Goal: Use online tool/utility: Utilize a website feature to perform a specific function

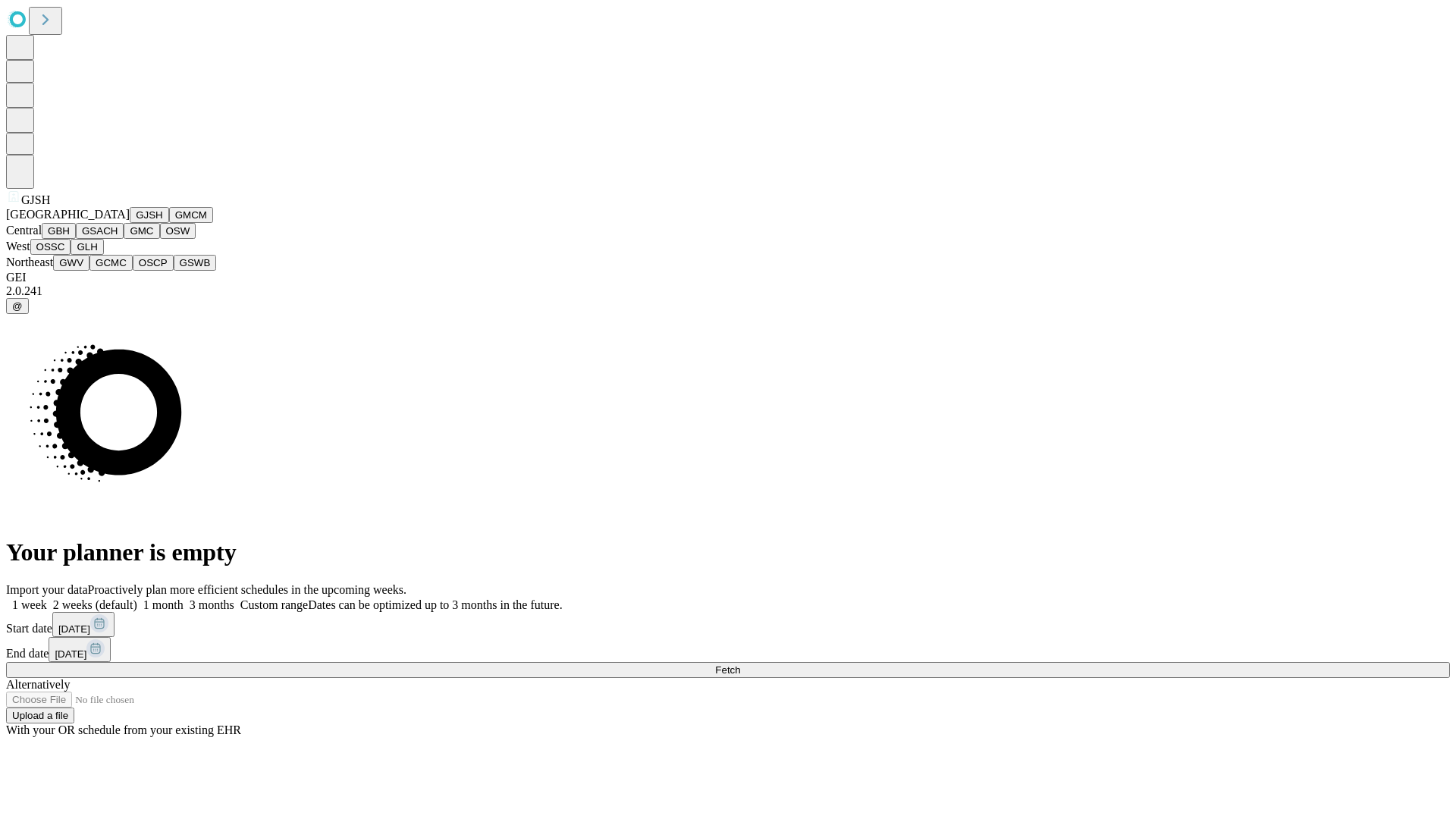
click at [130, 223] on button "GJSH" at bounding box center [150, 214] width 40 height 16
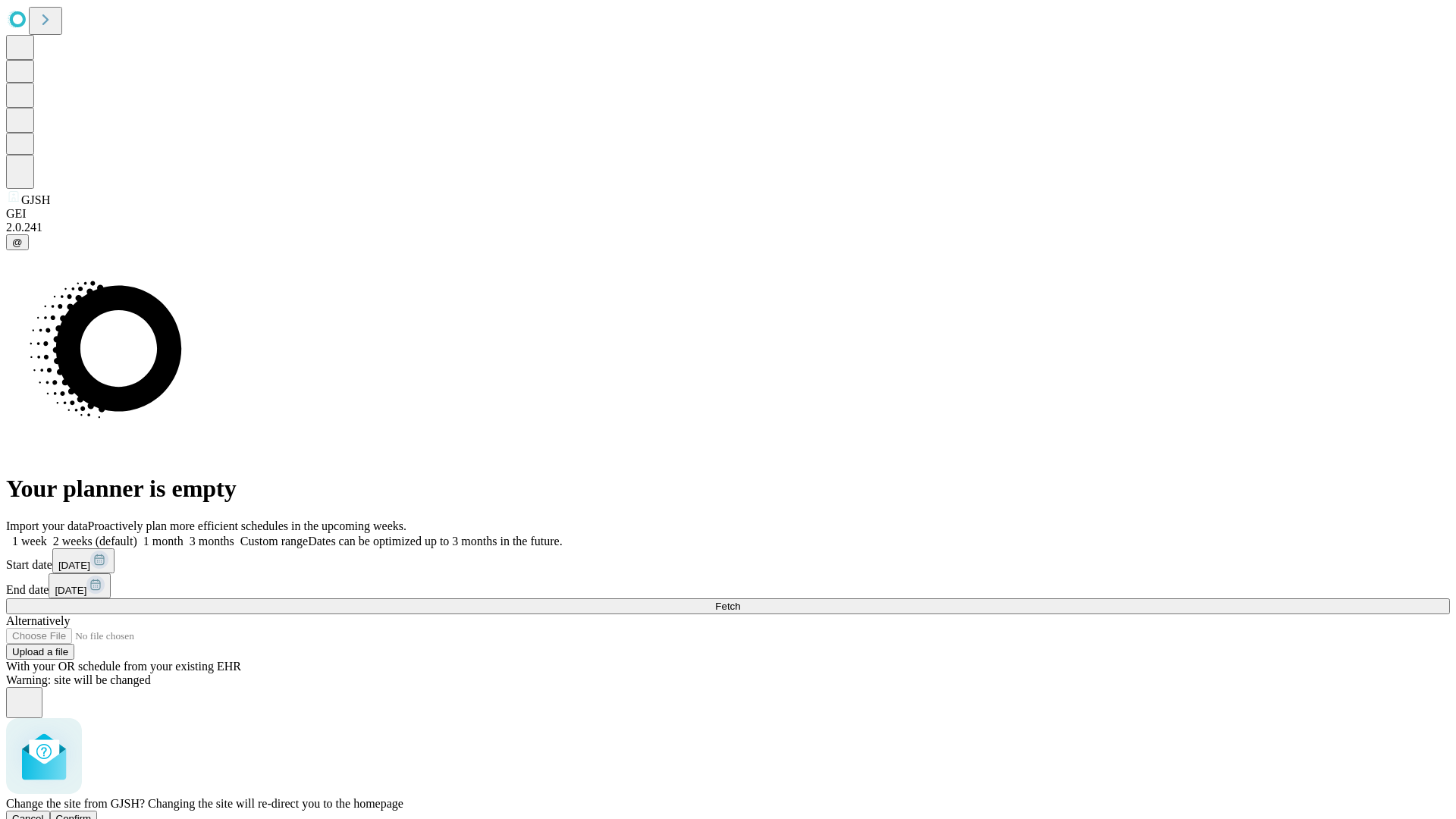
click at [92, 813] on span "Confirm" at bounding box center [74, 818] width 35 height 11
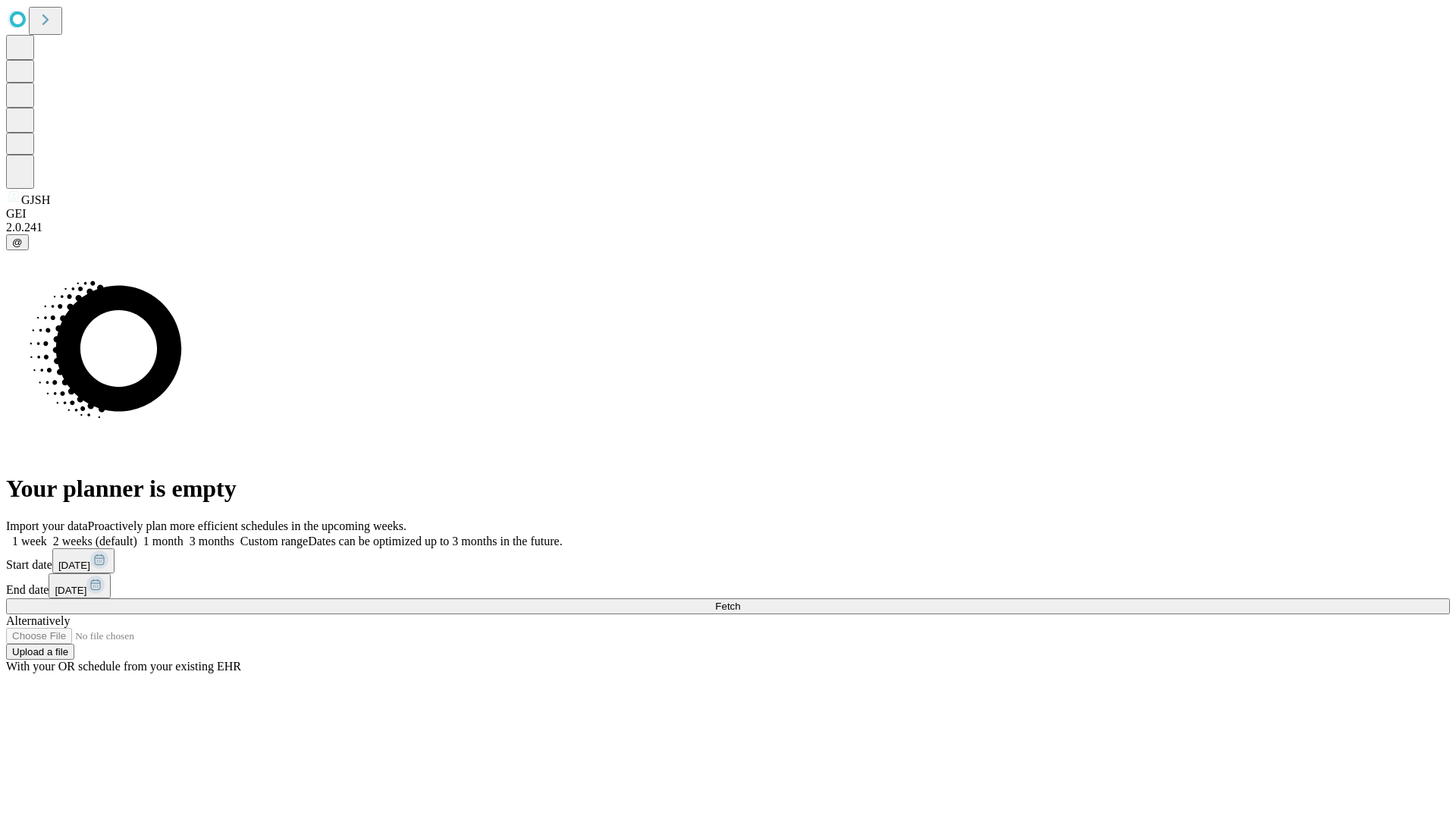
click at [138, 534] on label "2 weeks (default)" at bounding box center [92, 541] width 90 height 13
click at [741, 600] on span "Fetch" at bounding box center [728, 605] width 25 height 11
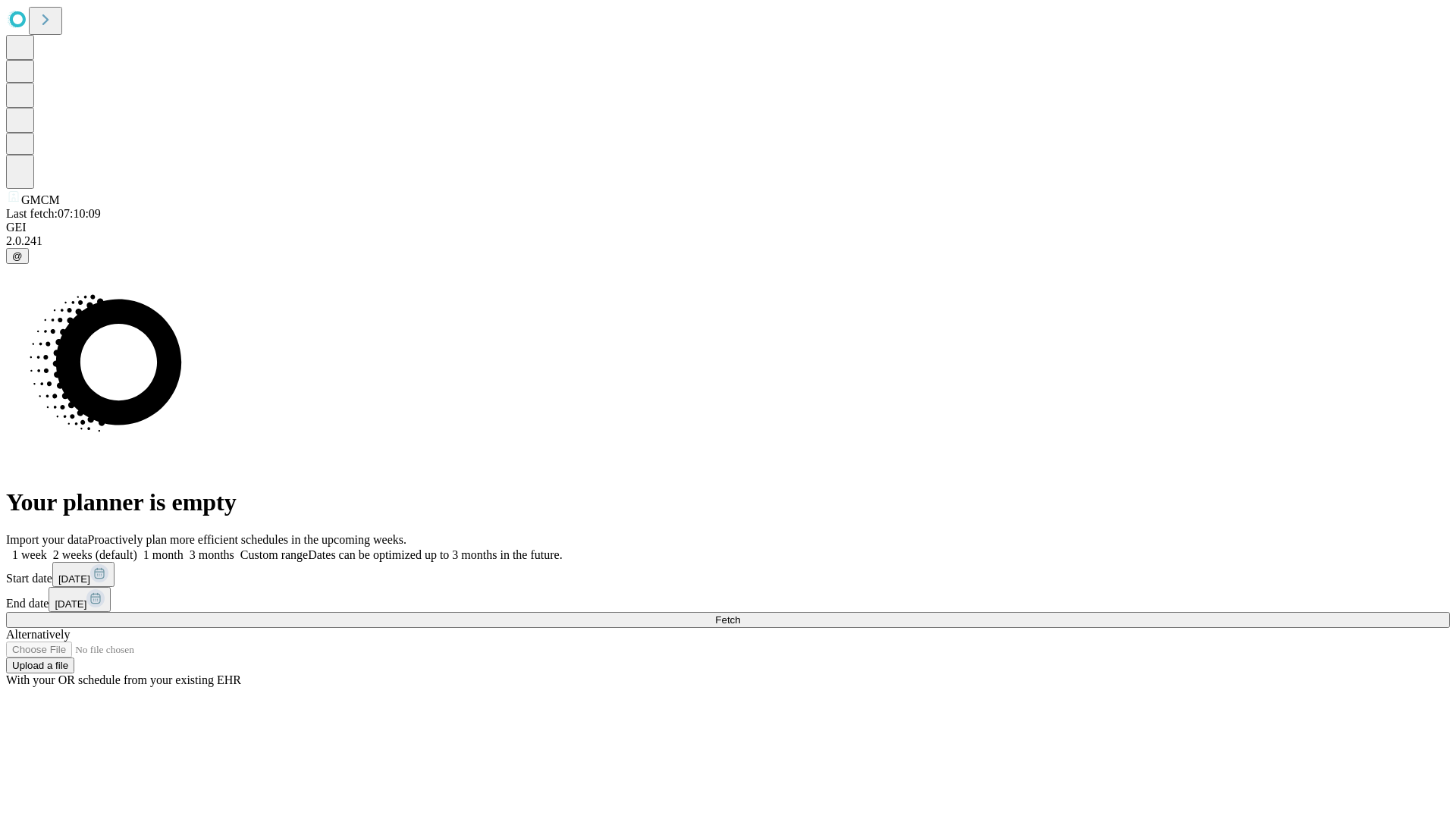
click at [138, 548] on label "2 weeks (default)" at bounding box center [92, 554] width 90 height 13
click at [741, 614] on span "Fetch" at bounding box center [728, 619] width 25 height 11
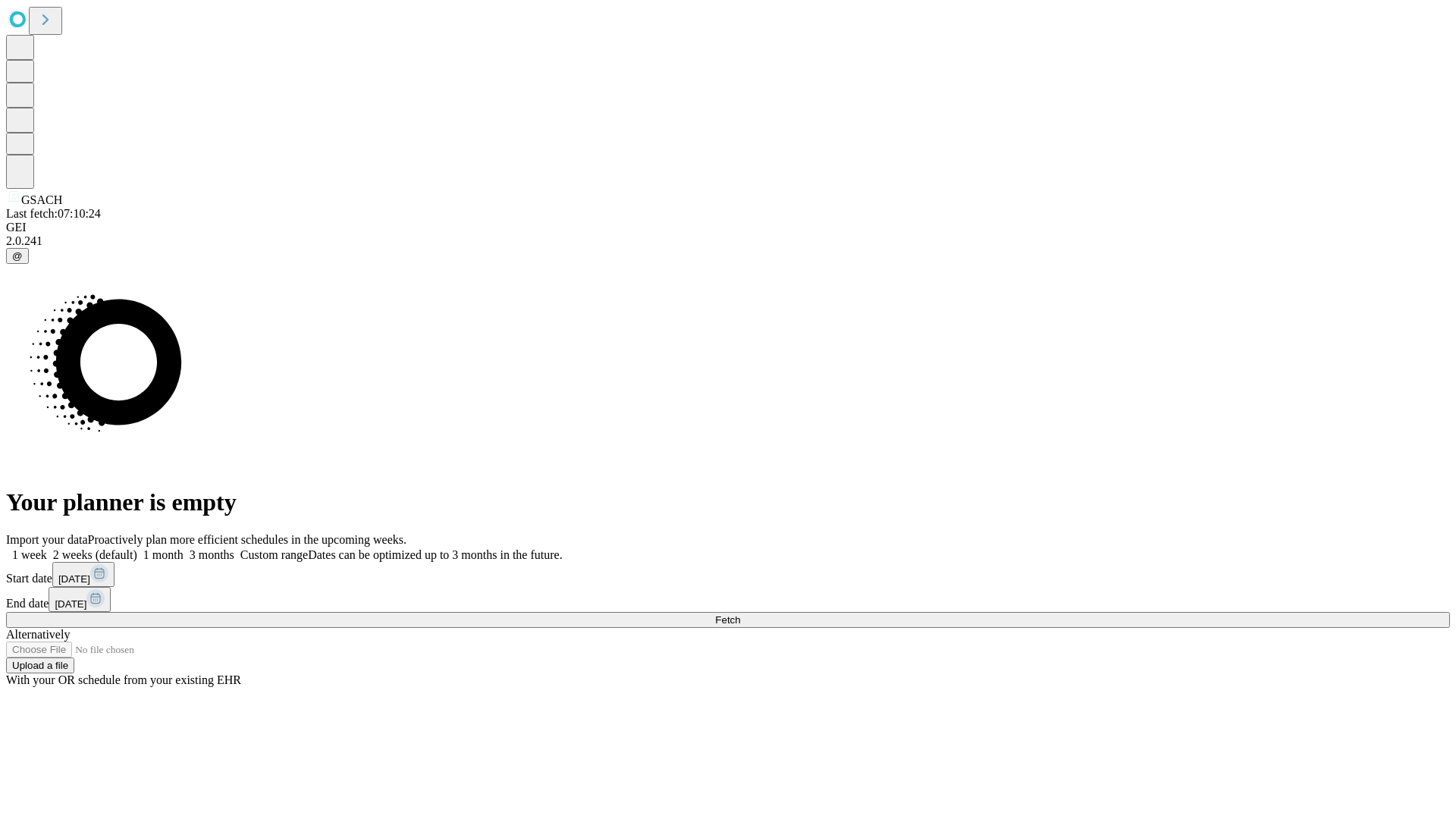
click at [138, 548] on label "2 weeks (default)" at bounding box center [92, 554] width 90 height 13
click at [741, 614] on span "Fetch" at bounding box center [728, 619] width 25 height 11
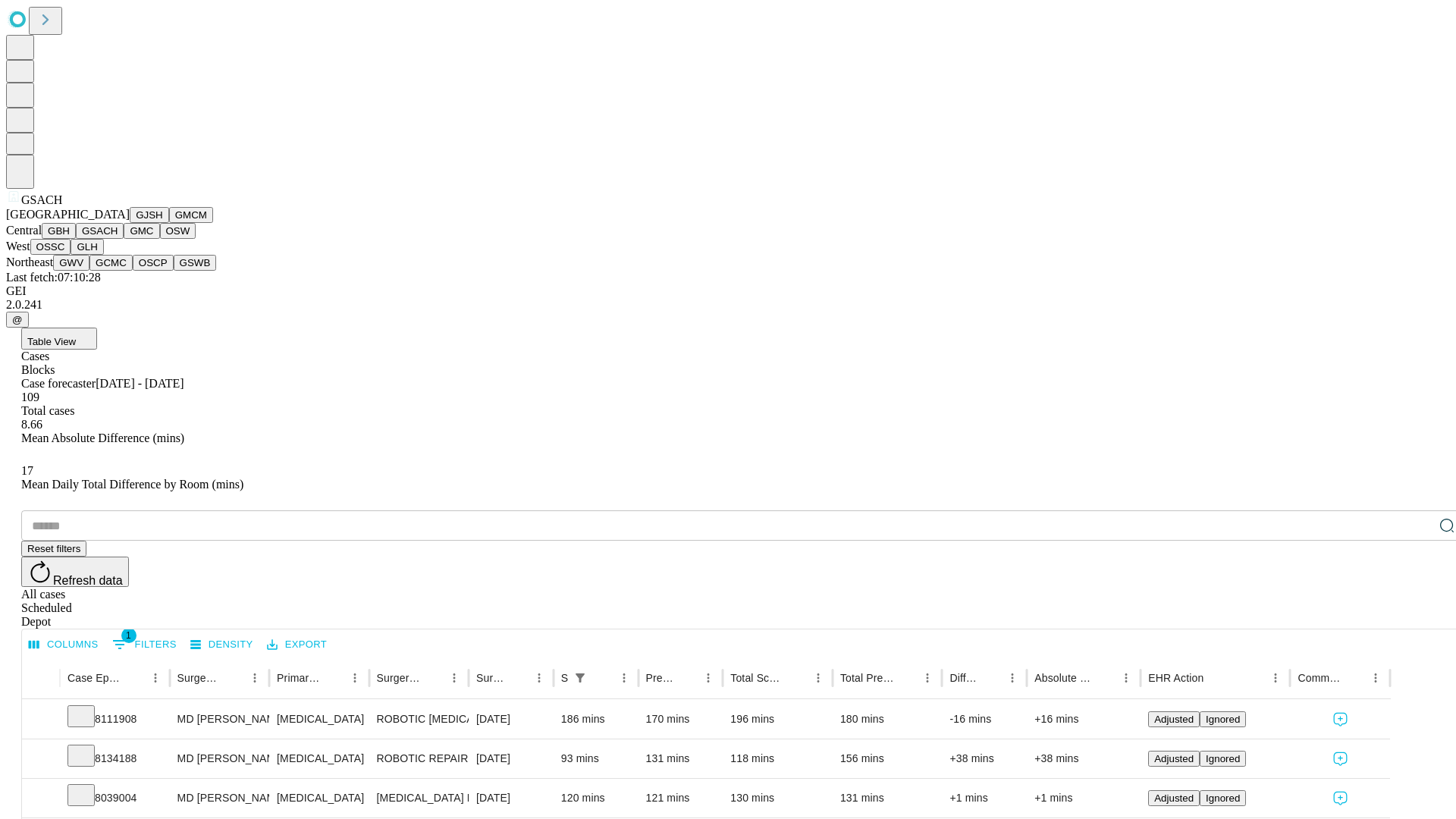
click at [124, 239] on button "GMC" at bounding box center [141, 231] width 35 height 16
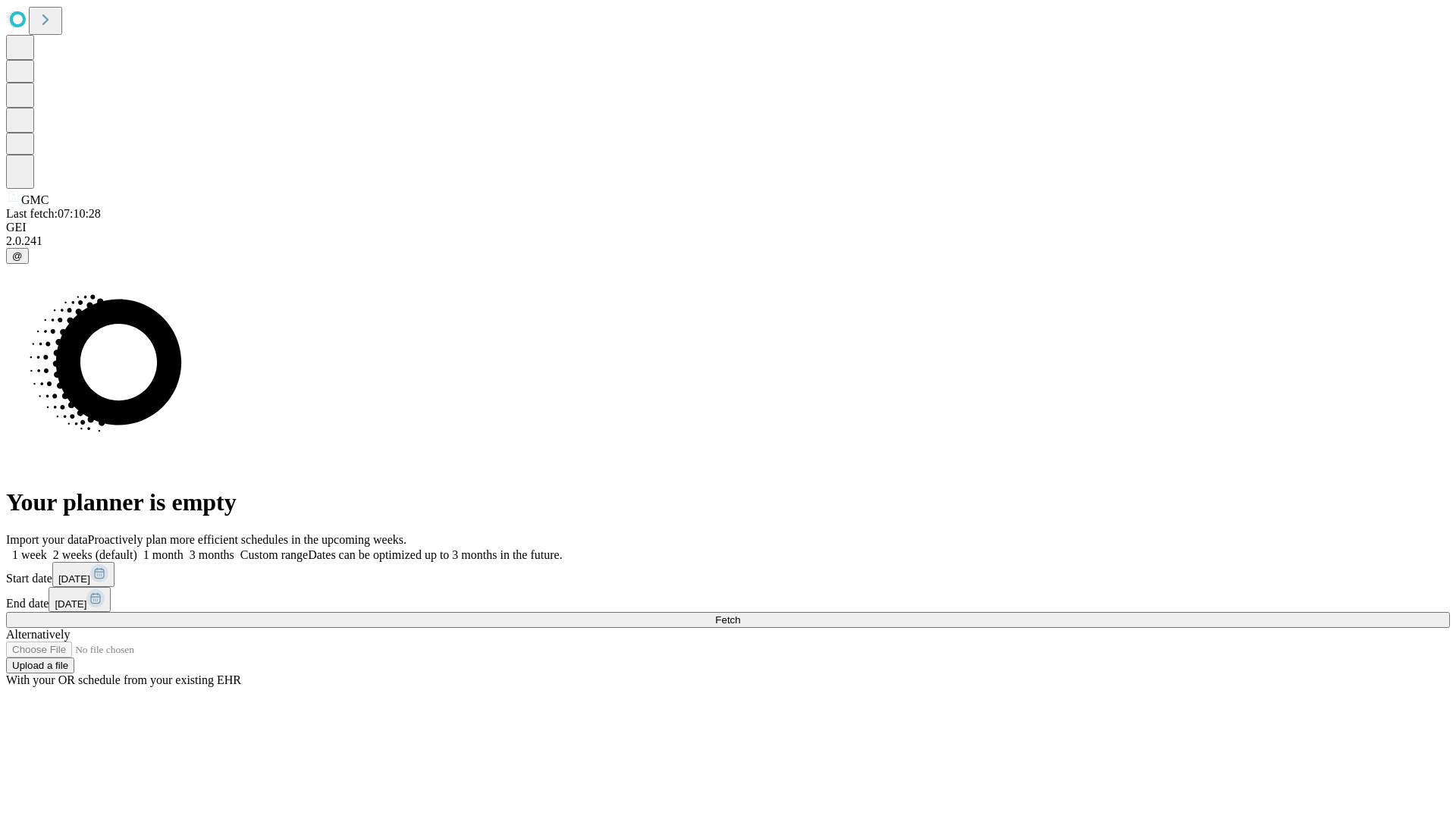
click at [741, 614] on span "Fetch" at bounding box center [728, 619] width 25 height 11
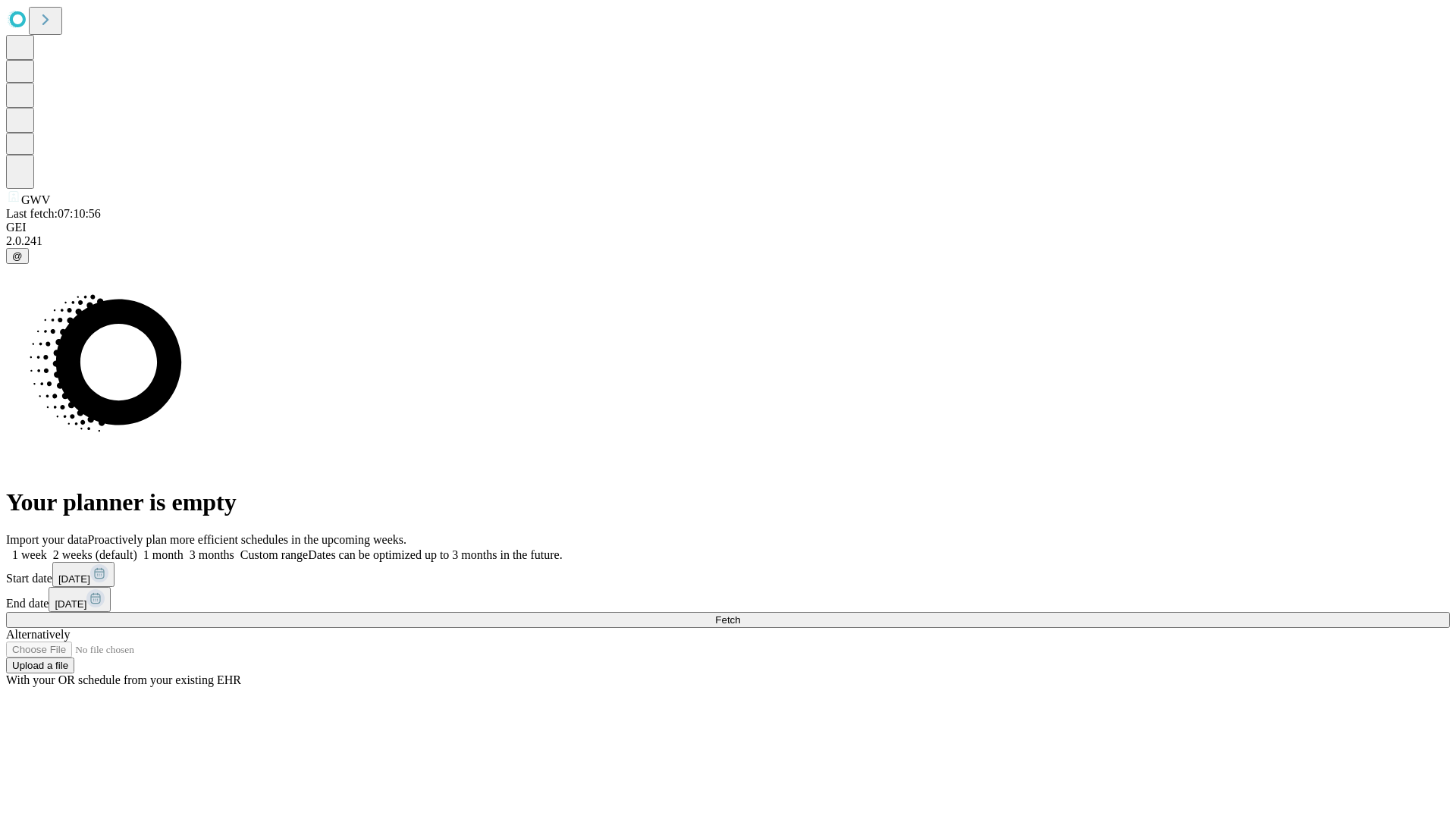
click at [741, 614] on span "Fetch" at bounding box center [728, 619] width 25 height 11
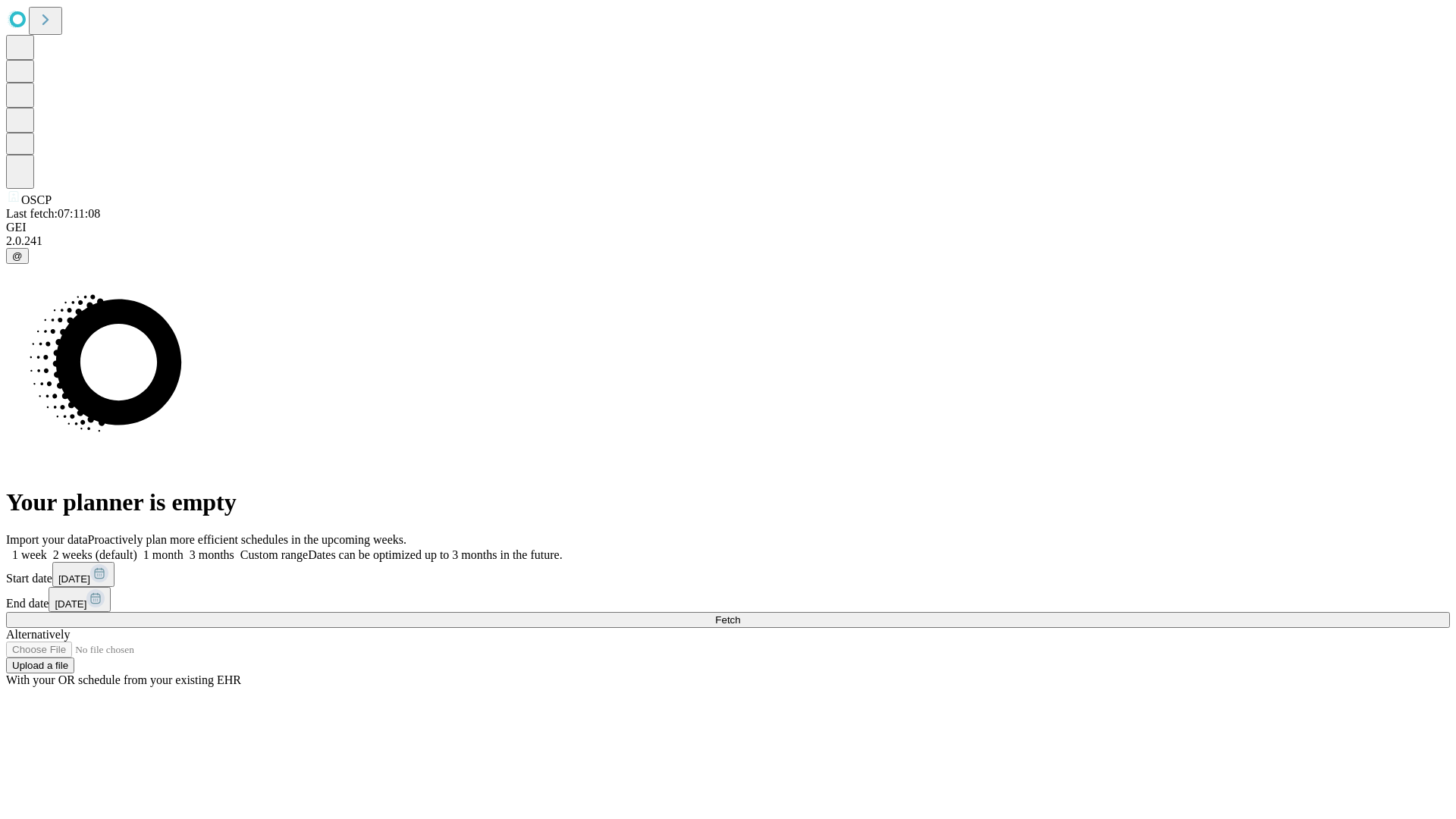
click at [138, 548] on label "2 weeks (default)" at bounding box center [92, 554] width 90 height 13
click at [741, 614] on span "Fetch" at bounding box center [728, 619] width 25 height 11
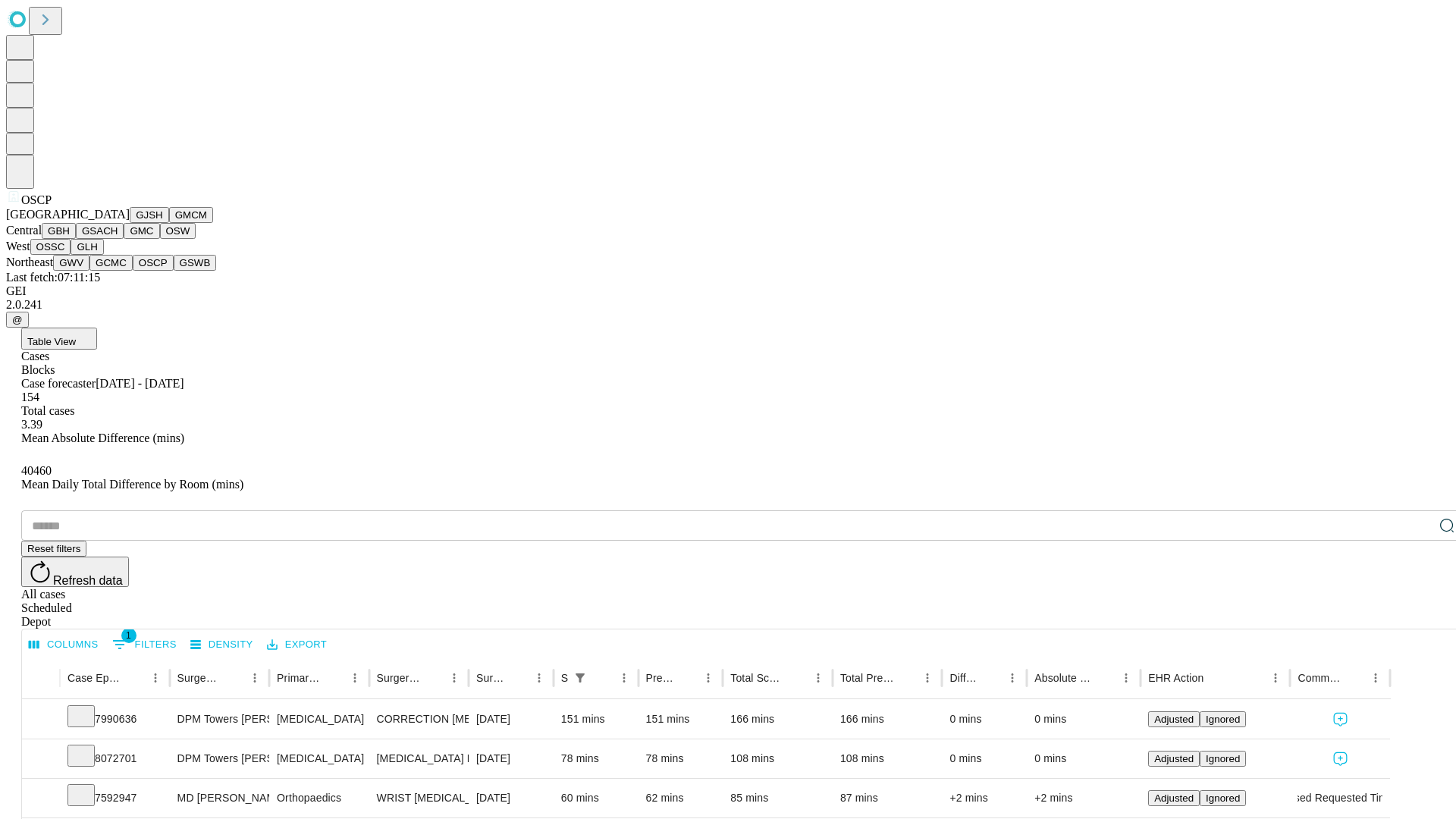
click at [174, 271] on button "GSWB" at bounding box center [196, 263] width 43 height 16
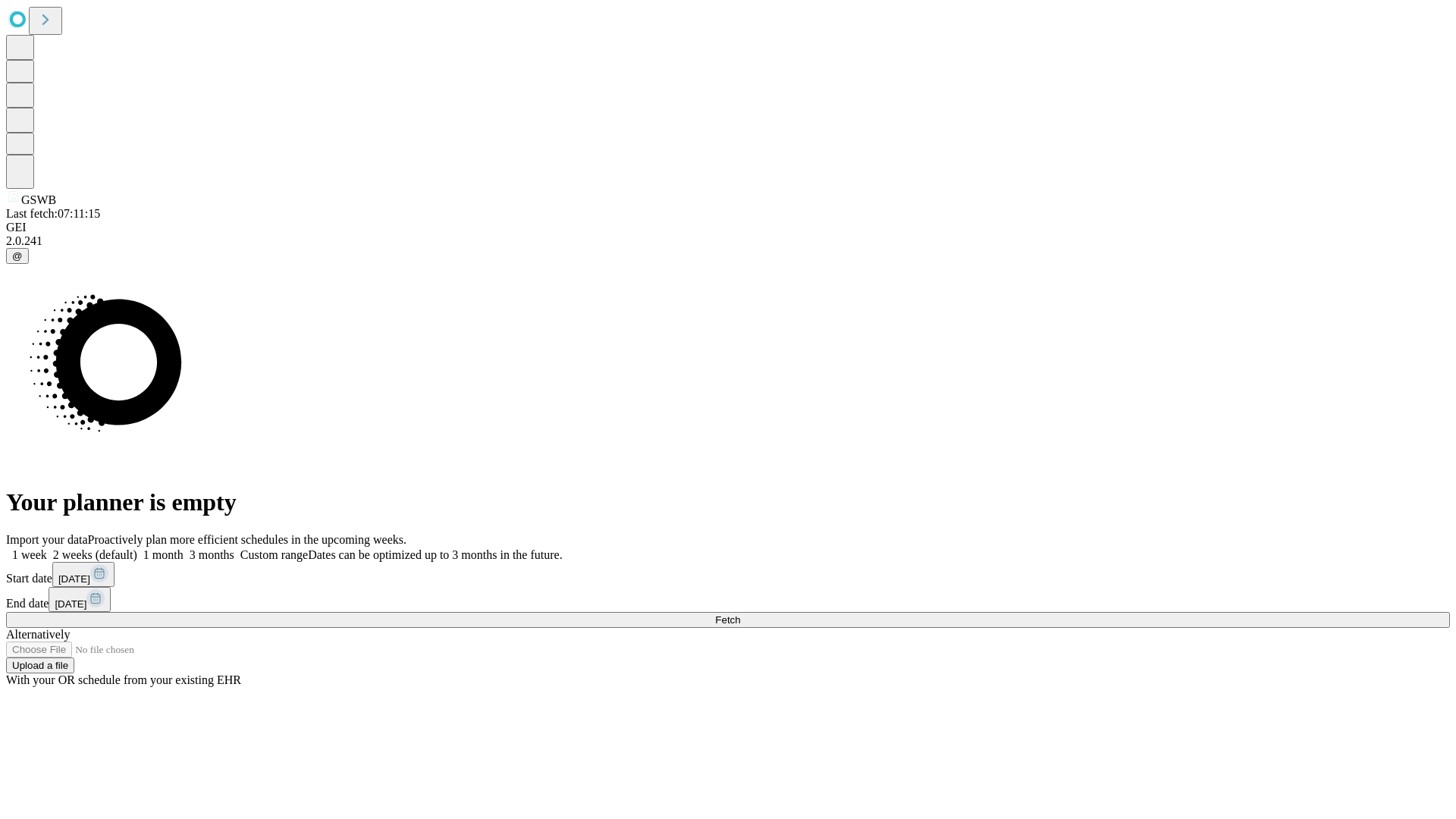
click at [138, 548] on label "2 weeks (default)" at bounding box center [92, 554] width 90 height 13
click at [741, 614] on span "Fetch" at bounding box center [728, 619] width 25 height 11
